Goal: Communication & Community: Answer question/provide support

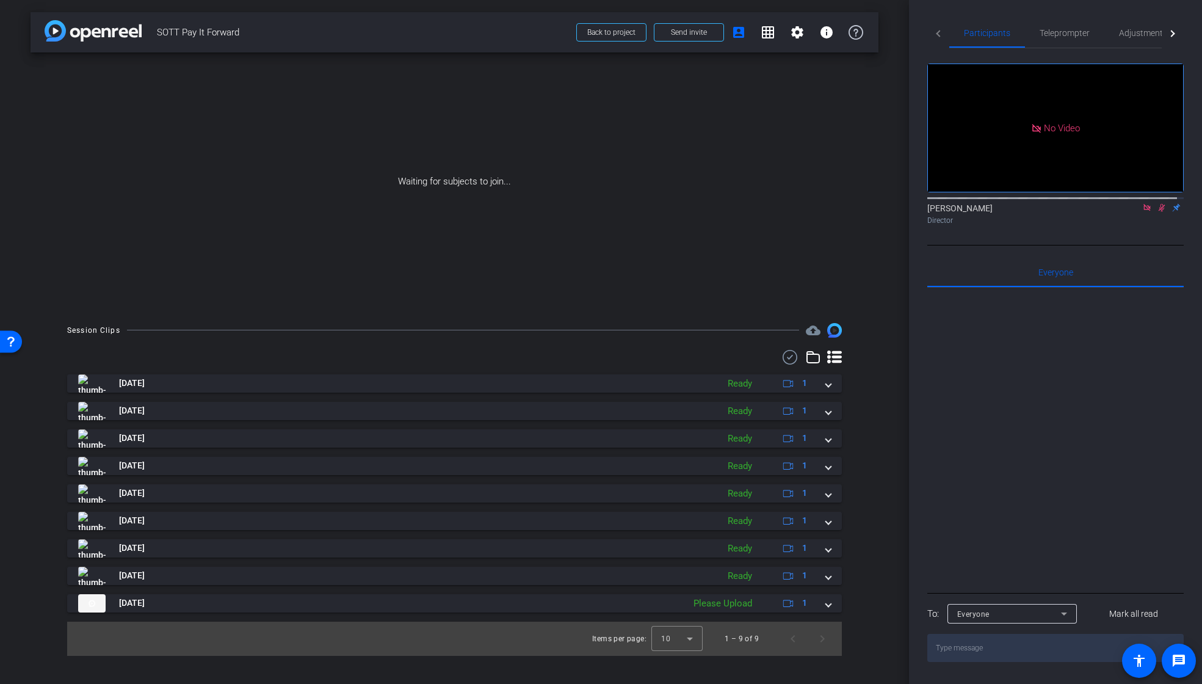
click at [103, 26] on img at bounding box center [93, 30] width 97 height 21
click at [103, 40] on img at bounding box center [93, 30] width 97 height 21
click at [114, 31] on img at bounding box center [93, 30] width 97 height 21
click at [705, 36] on span "Send invite" at bounding box center [689, 32] width 36 height 10
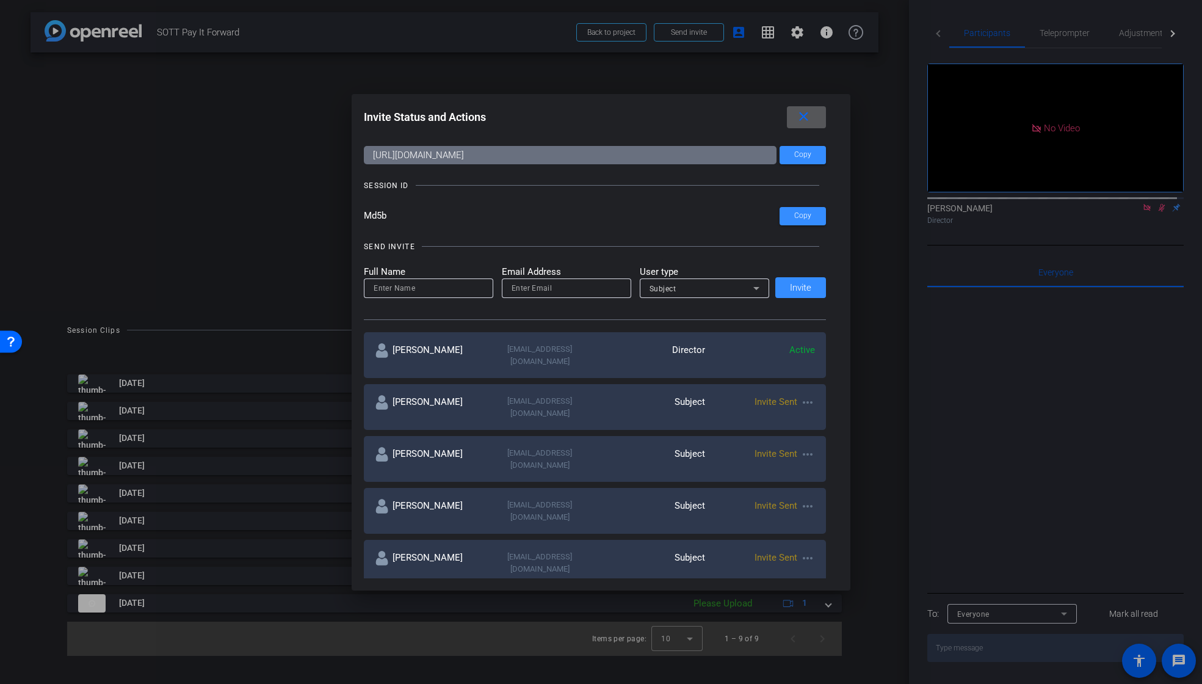
scroll to position [62, 0]
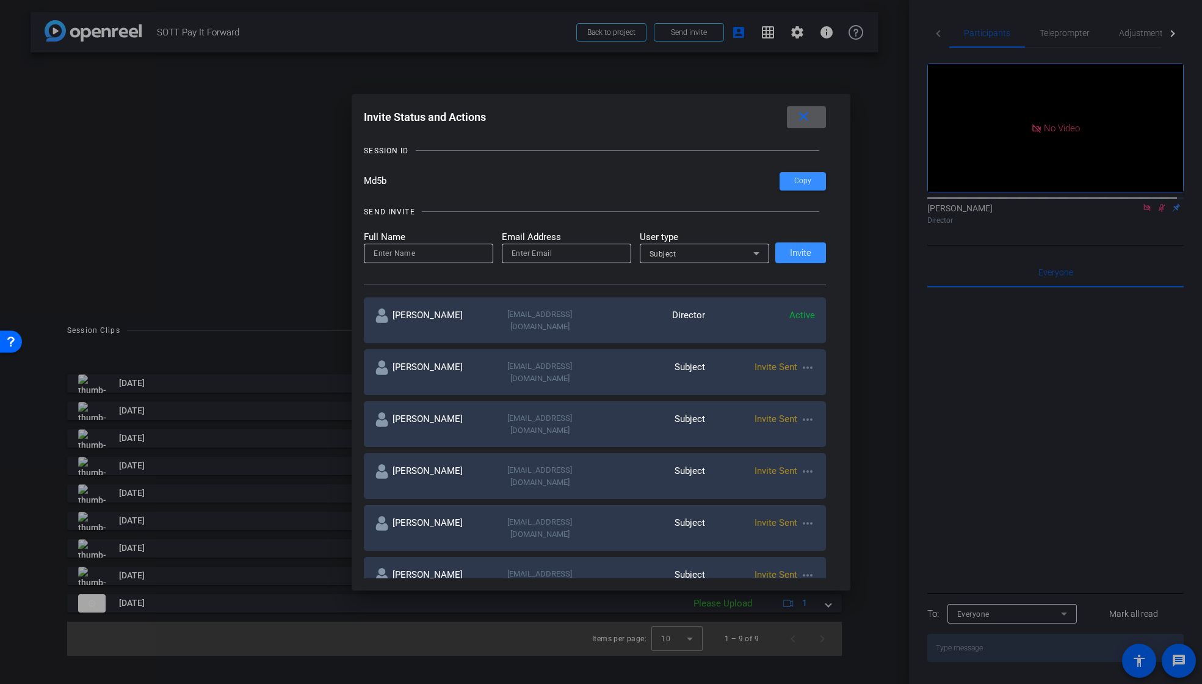
click at [808, 360] on mat-icon "more_horiz" at bounding box center [807, 367] width 15 height 15
click at [846, 393] on span "Re-Send Invite" at bounding box center [853, 392] width 92 height 15
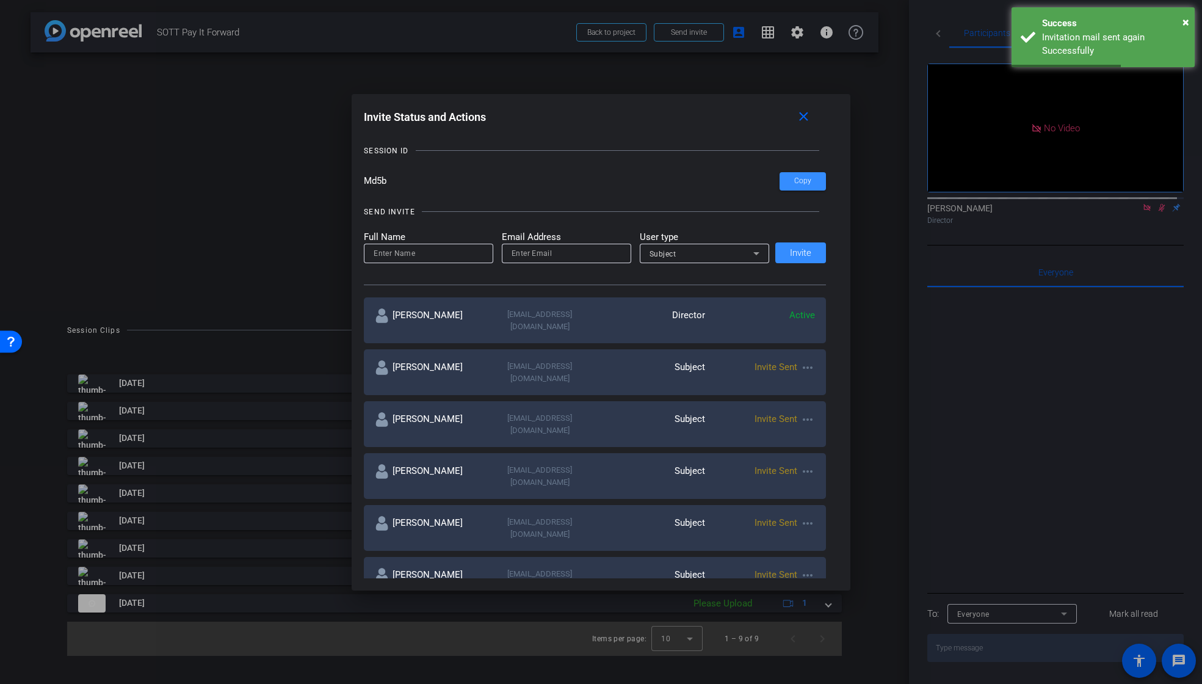
click at [808, 412] on mat-icon "more_horiz" at bounding box center [807, 419] width 15 height 15
click at [821, 435] on span "Re-Send Invite" at bounding box center [853, 435] width 92 height 15
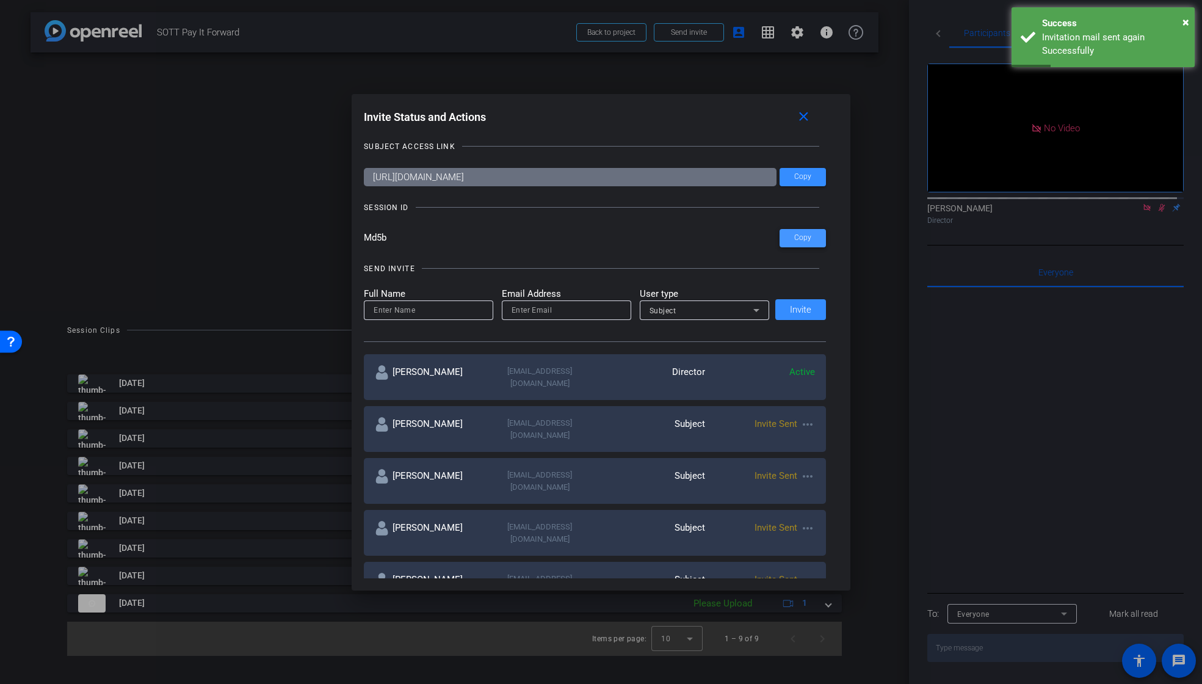
scroll to position [0, 0]
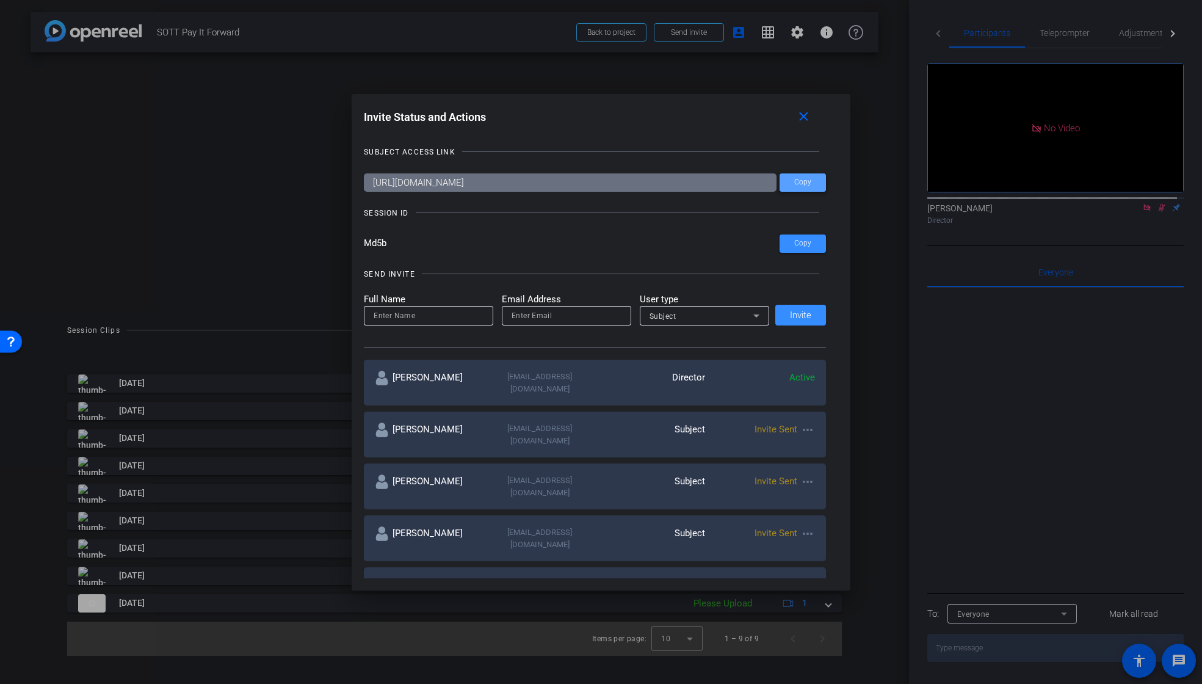
click at [805, 181] on span "Copy" at bounding box center [802, 182] width 17 height 9
click at [99, 30] on div at bounding box center [601, 342] width 1202 height 684
